Goal: Transaction & Acquisition: Purchase product/service

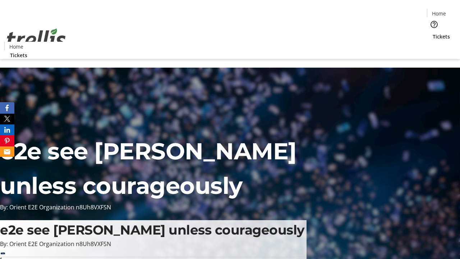
click at [433, 33] on span "Tickets" at bounding box center [441, 37] width 17 height 8
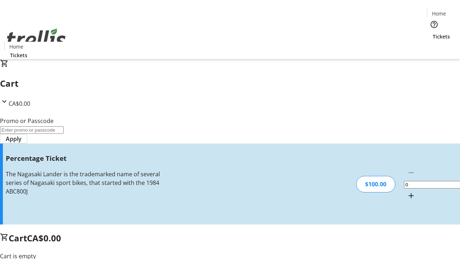
click at [407, 191] on mat-icon "Increment by one" at bounding box center [411, 195] width 9 height 9
type input "1"
type input "BAR"
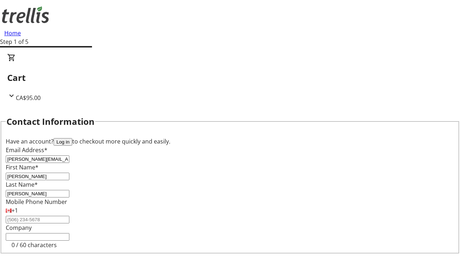
type input "[PERSON_NAME]"
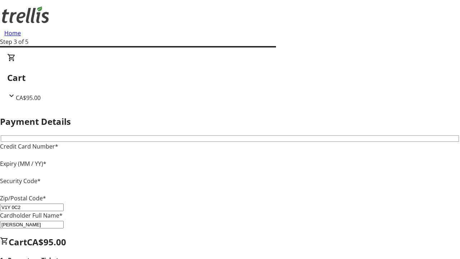
type input "V1Y 0C2"
